Goal: Find contact information: Find contact information

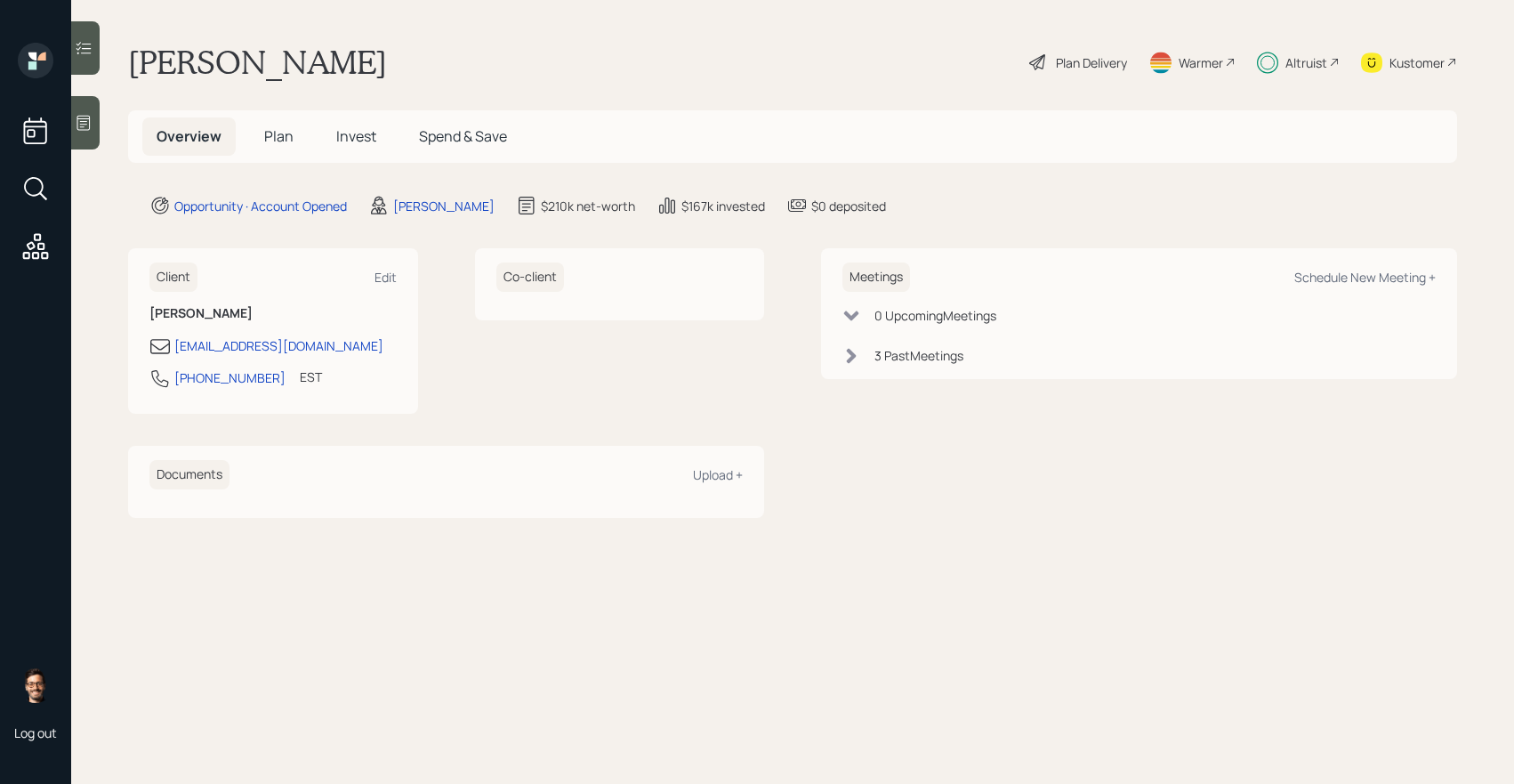
click at [91, 47] on icon at bounding box center [83, 47] width 18 height 18
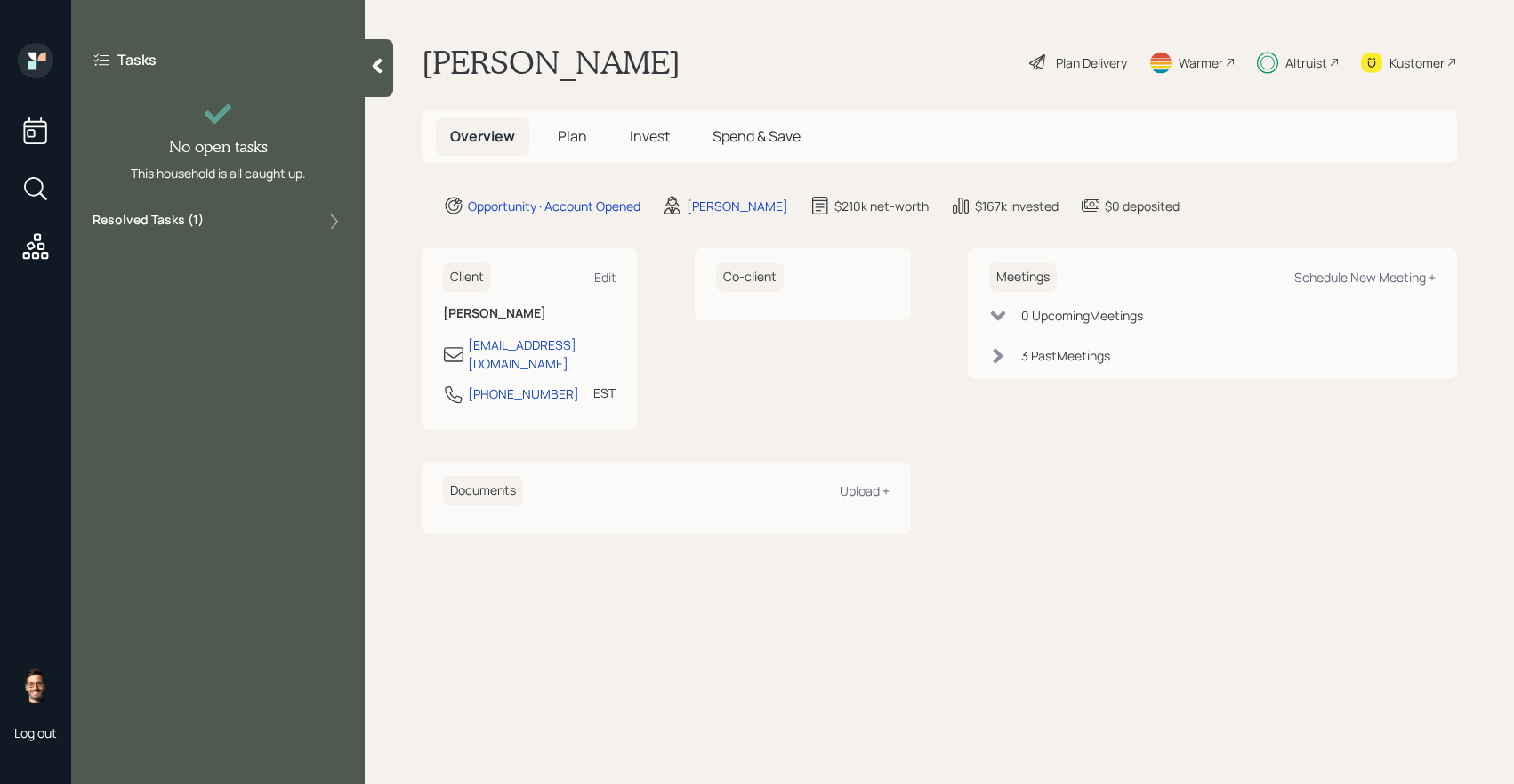
click at [168, 226] on label "Resolved Tasks ( 1 )" at bounding box center [147, 221] width 111 height 21
click at [568, 139] on span "Plan" at bounding box center [573, 136] width 30 height 20
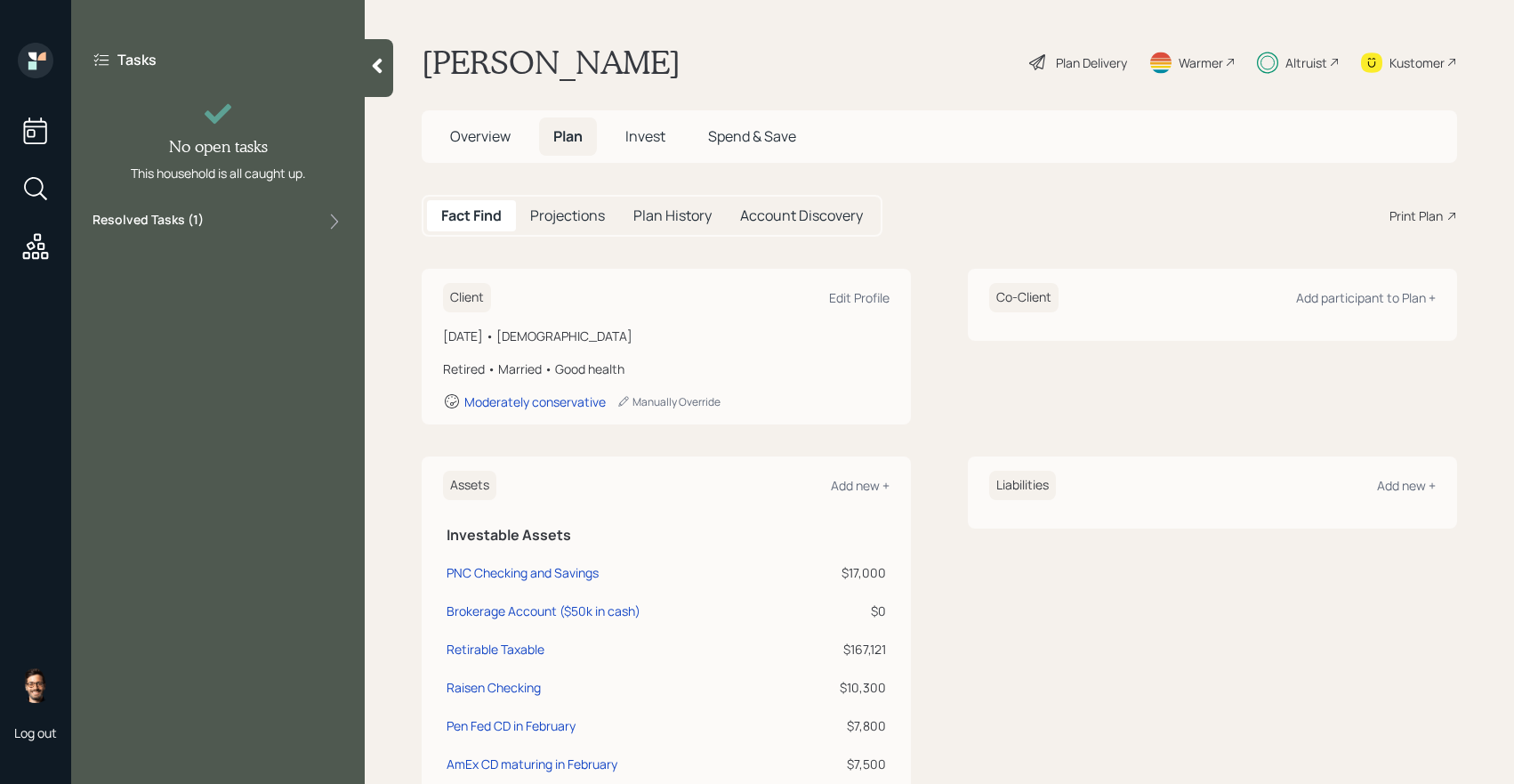
click at [652, 131] on span "Invest" at bounding box center [645, 136] width 40 height 20
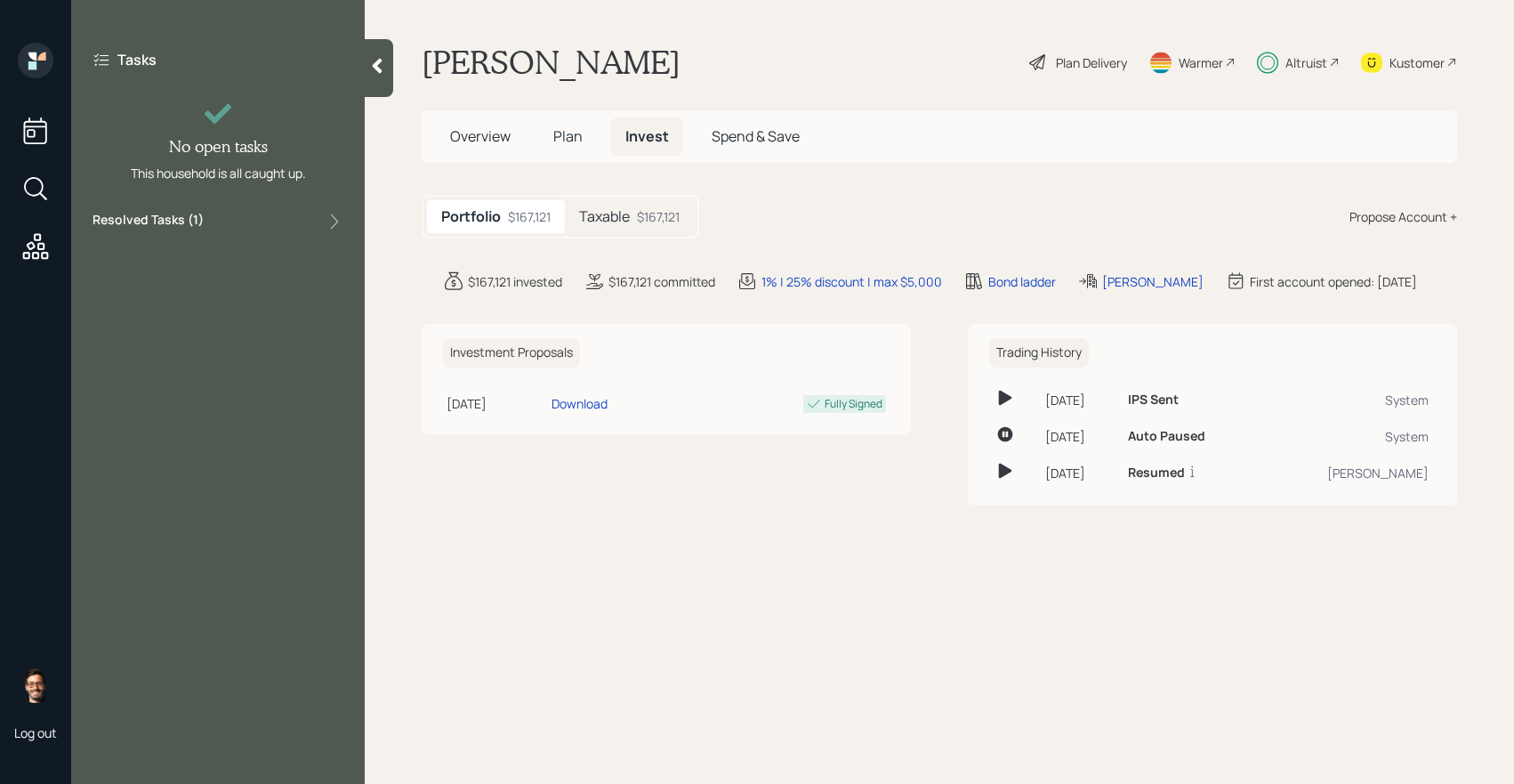
click at [605, 209] on h5 "Taxable" at bounding box center [604, 217] width 50 height 17
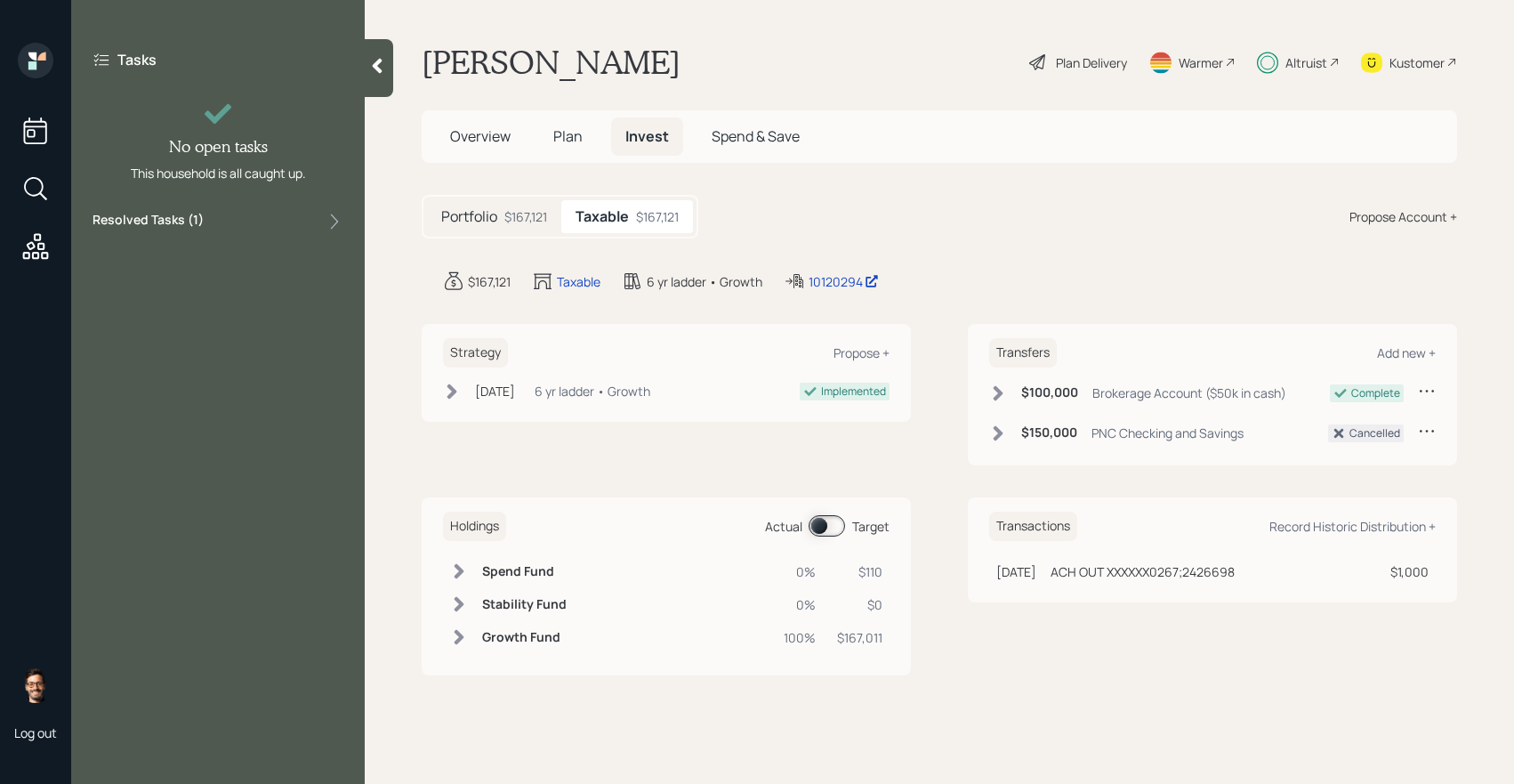
click at [835, 526] on span at bounding box center [826, 525] width 36 height 21
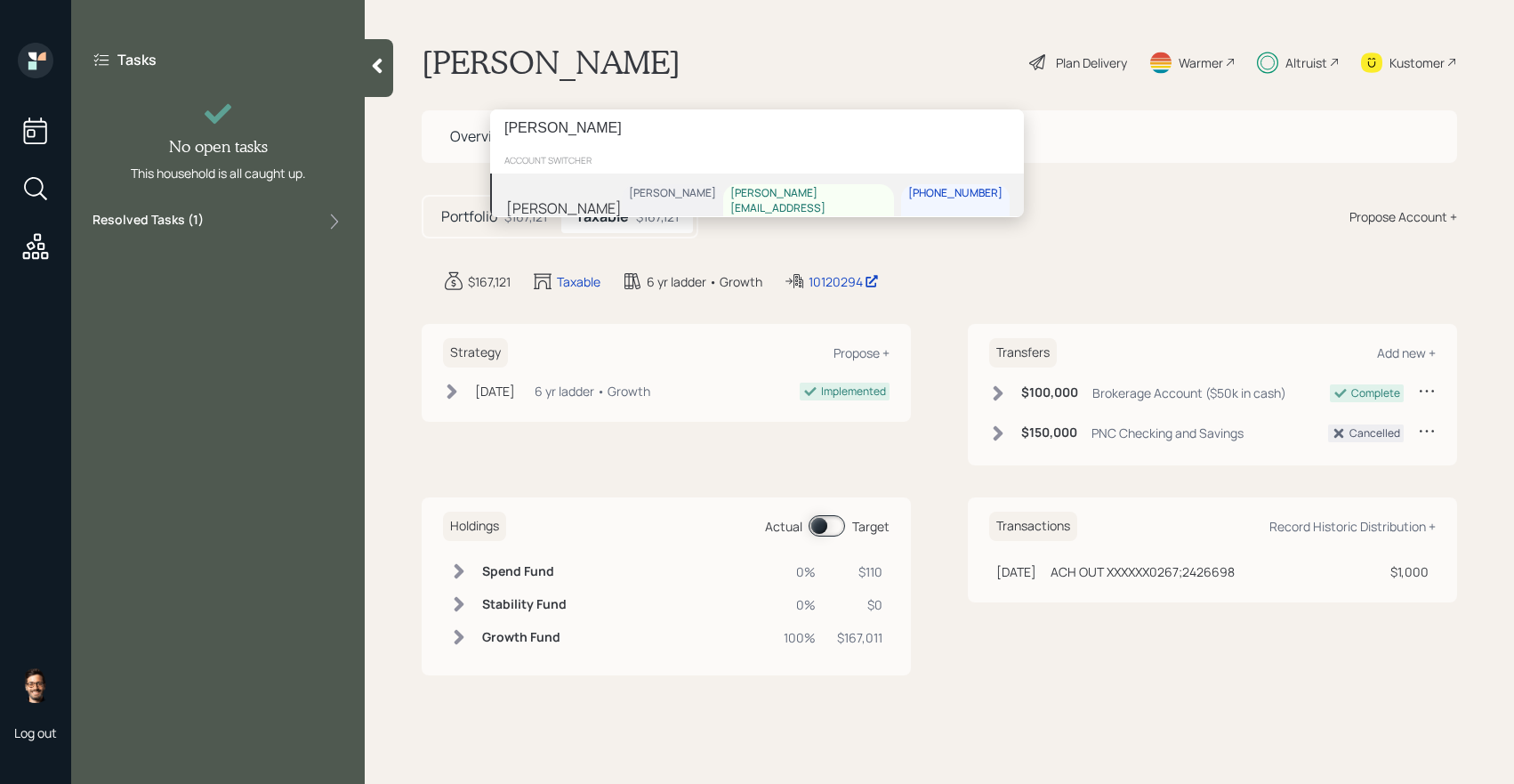
type input "jeffrey lane"
click at [732, 203] on div "Jonah Coleman j.lane@snet.net 860-389-0573" at bounding box center [816, 209] width 387 height 48
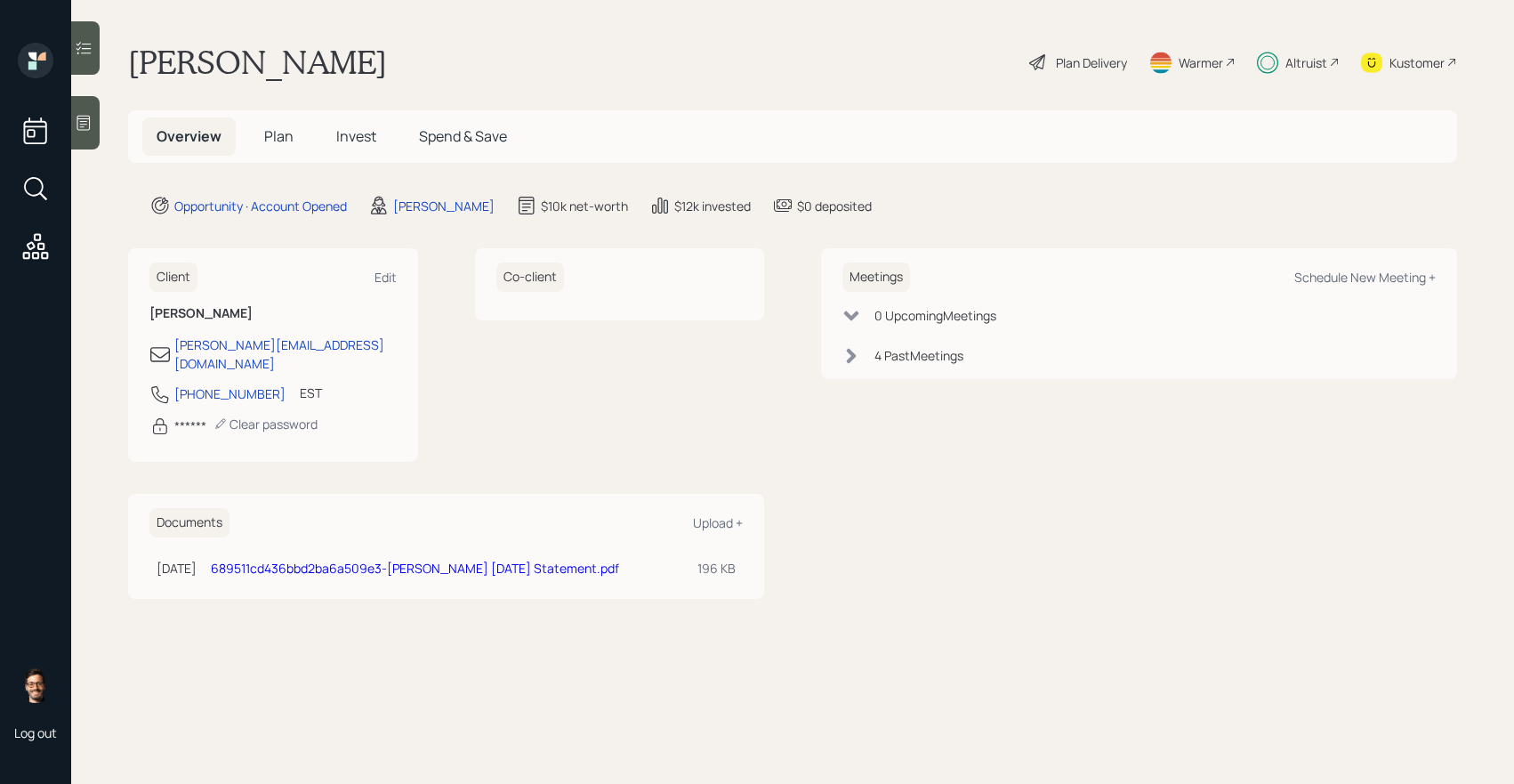
click at [377, 145] on h5 "Invest" at bounding box center [357, 136] width 69 height 38
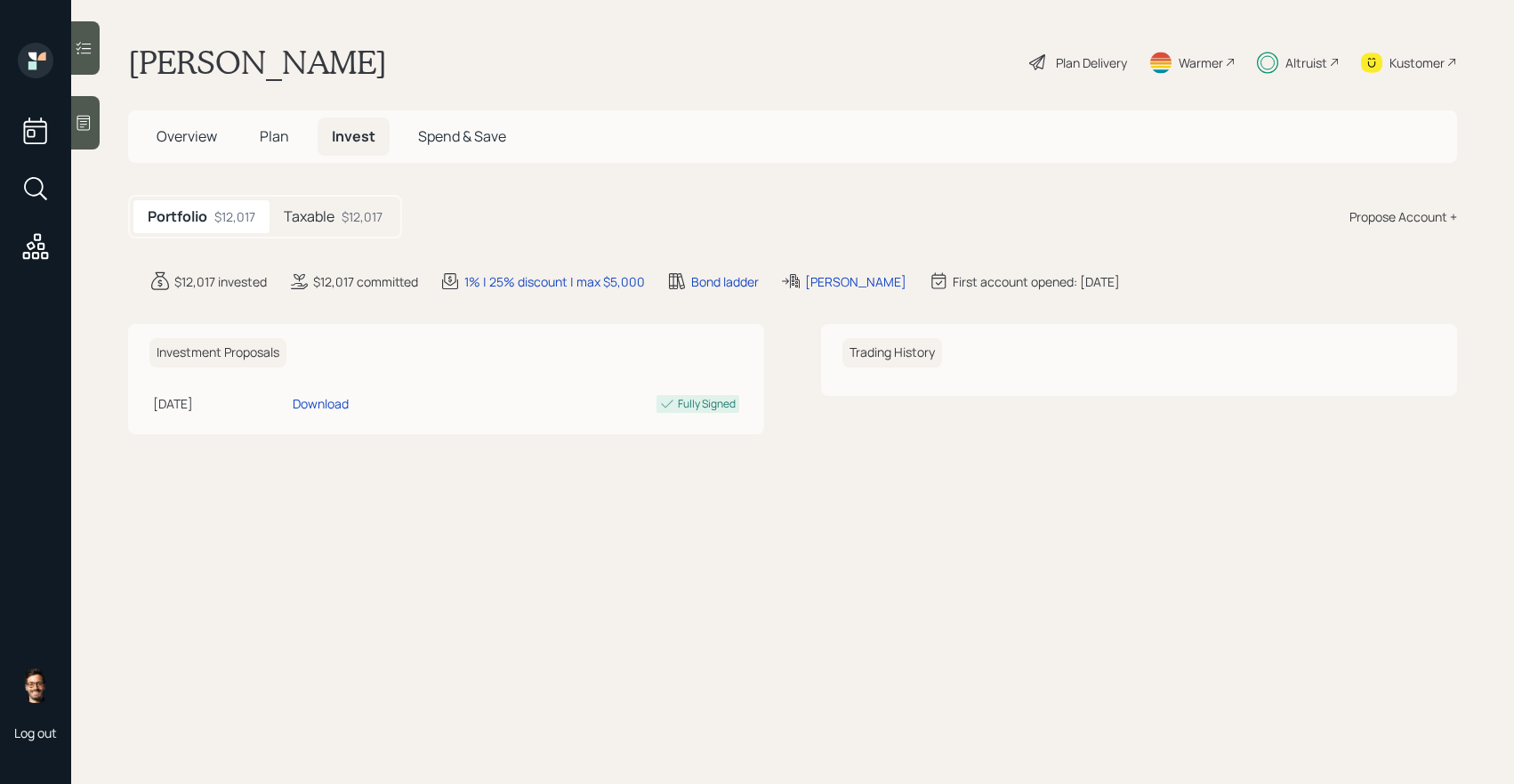
click at [90, 59] on div at bounding box center [85, 47] width 29 height 53
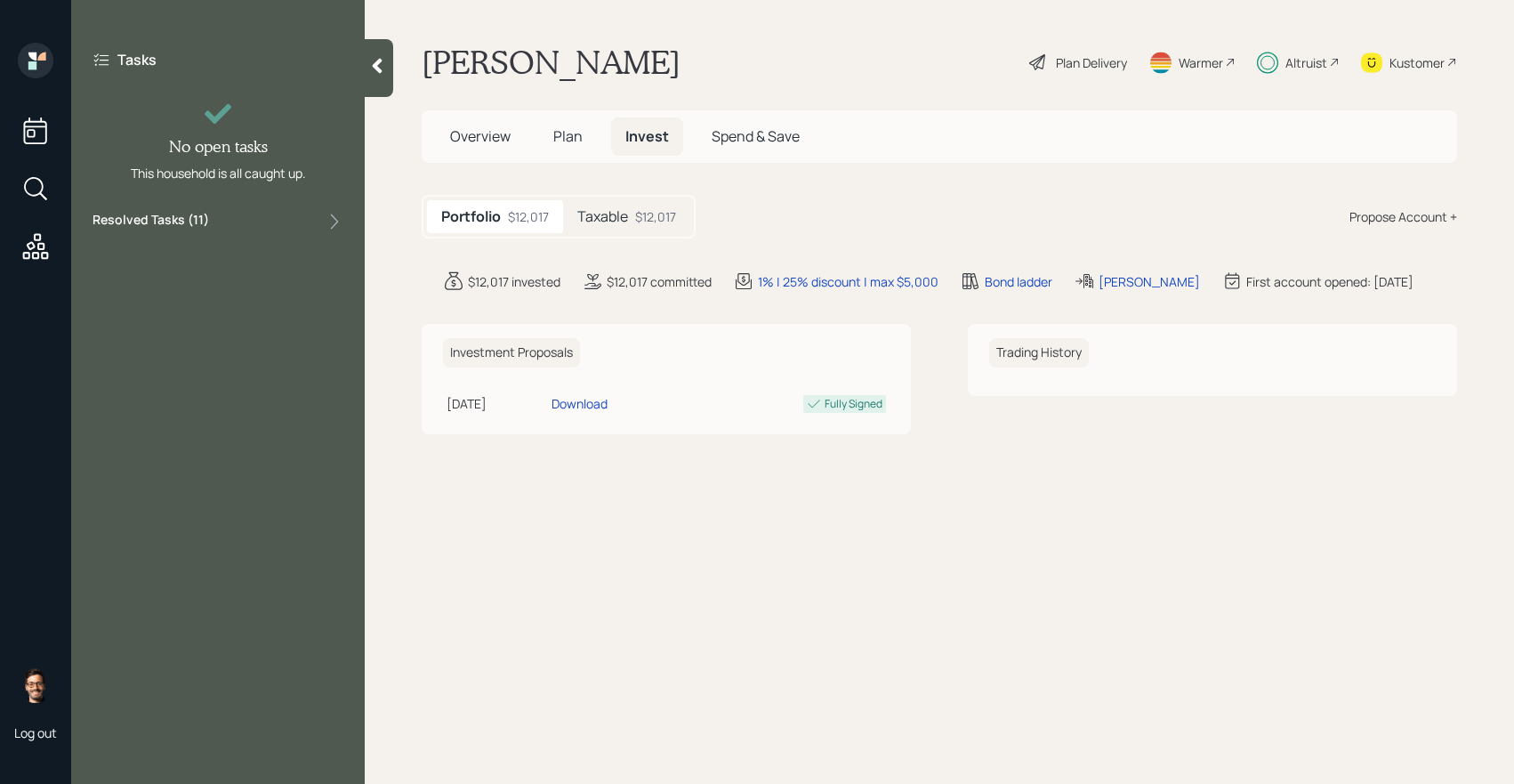
click at [223, 227] on div "Resolved Tasks ( 11 )" at bounding box center [217, 221] width 250 height 21
